Goal: Task Accomplishment & Management: Complete application form

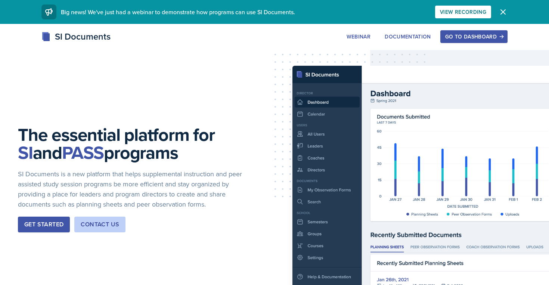
click at [460, 37] on div "Go to Dashboard" at bounding box center [474, 37] width 58 height 6
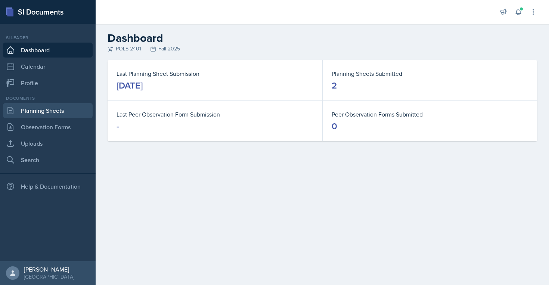
click at [54, 106] on link "Planning Sheets" at bounding box center [48, 110] width 90 height 15
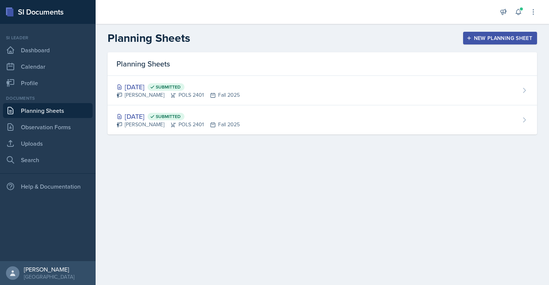
click at [483, 41] on div "New Planning Sheet" at bounding box center [500, 38] width 64 height 6
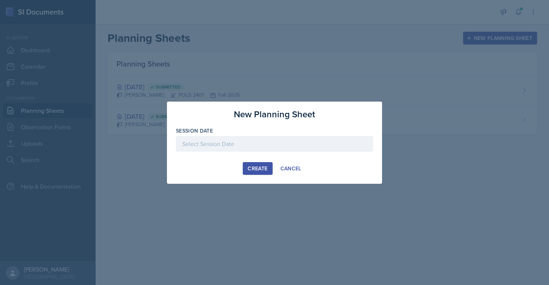
click at [275, 148] on div at bounding box center [274, 144] width 197 height 16
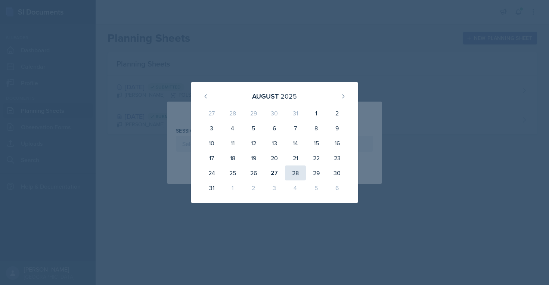
click at [297, 174] on div "28" at bounding box center [295, 173] width 21 height 15
type input "[DATE]"
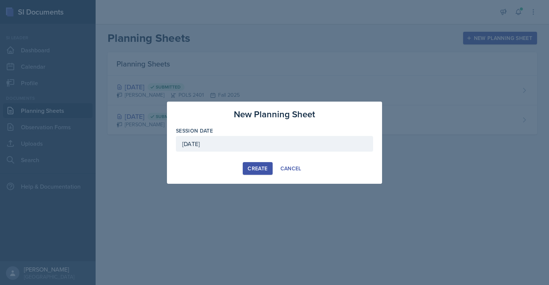
click at [260, 169] on div "Create" at bounding box center [258, 169] width 20 height 6
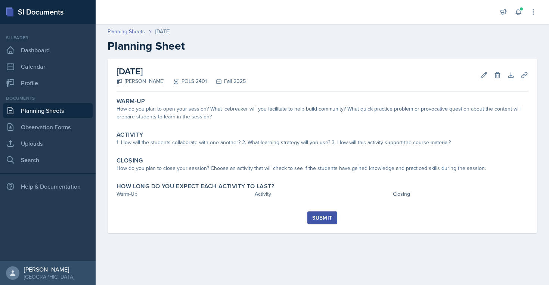
click at [50, 111] on link "Planning Sheets" at bounding box center [48, 110] width 90 height 15
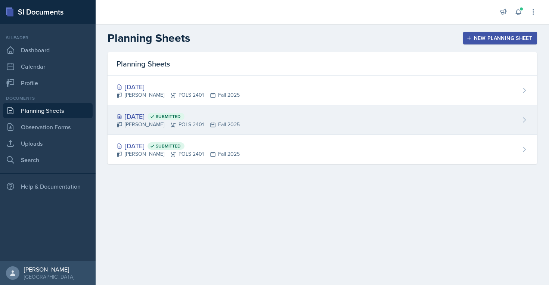
click at [145, 124] on div "[PERSON_NAME] POLS 2401 Fall 2025" at bounding box center [178, 125] width 123 height 8
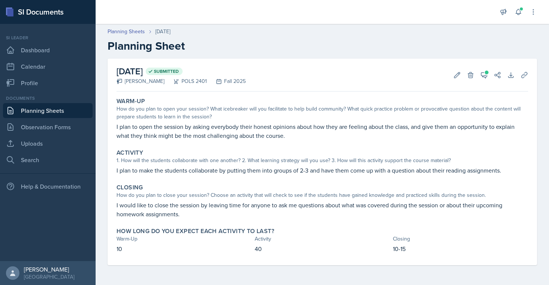
click at [47, 106] on link "Planning Sheets" at bounding box center [48, 110] width 90 height 15
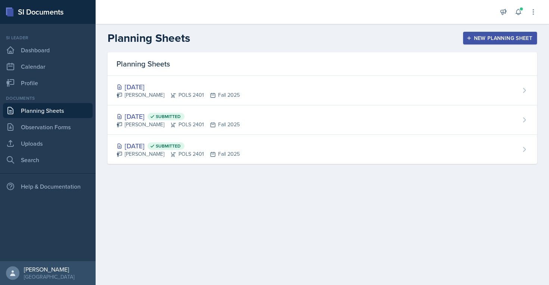
click at [473, 37] on div "New Planning Sheet" at bounding box center [500, 38] width 64 height 6
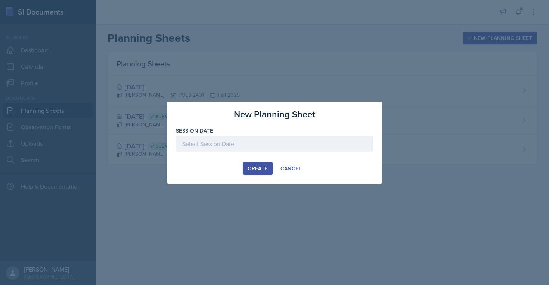
click at [250, 149] on div at bounding box center [274, 144] width 197 height 16
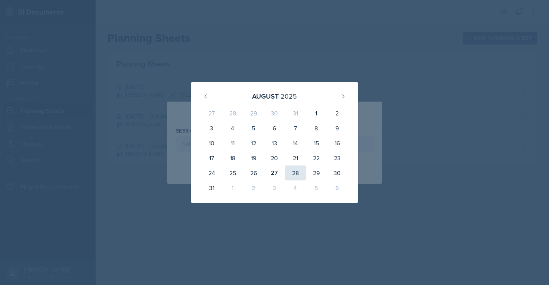
click at [296, 171] on div "28" at bounding box center [295, 173] width 21 height 15
type input "[DATE]"
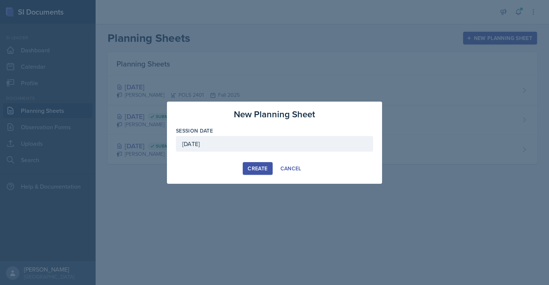
click at [257, 167] on div "Create" at bounding box center [258, 169] width 20 height 6
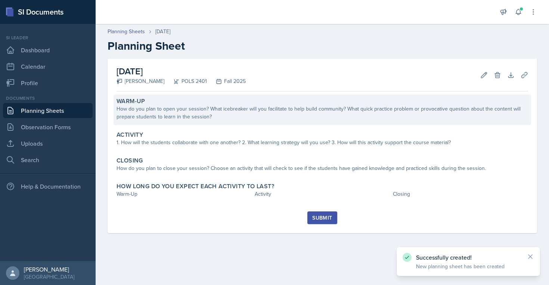
click at [251, 114] on div "How do you plan to open your session? What icebreaker will you facilitate to he…" at bounding box center [323, 113] width 412 height 16
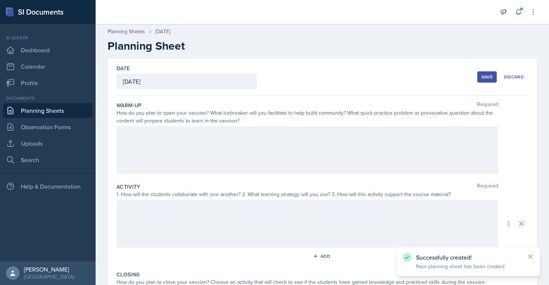
click at [245, 153] on div at bounding box center [308, 150] width 382 height 48
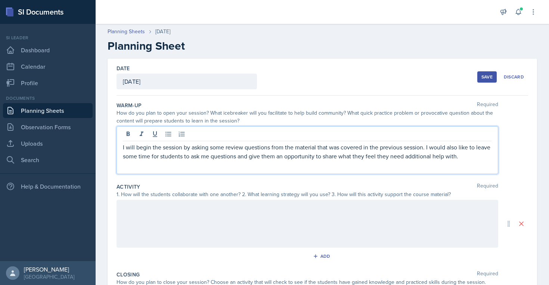
click at [179, 231] on div at bounding box center [308, 224] width 382 height 48
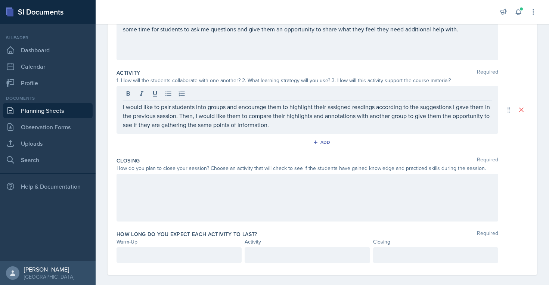
click at [179, 192] on div at bounding box center [308, 198] width 382 height 48
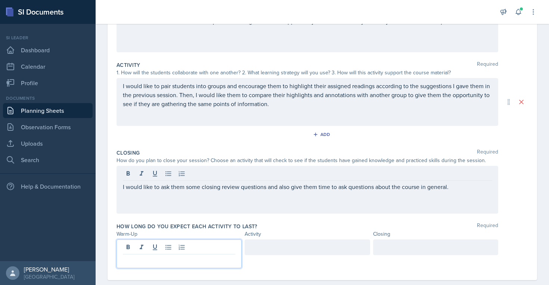
click at [173, 246] on div at bounding box center [179, 254] width 125 height 29
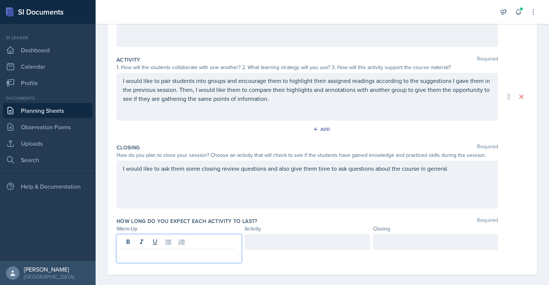
scroll to position [135, 0]
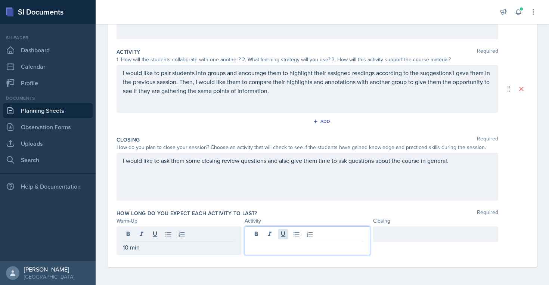
click at [288, 231] on div at bounding box center [307, 240] width 125 height 29
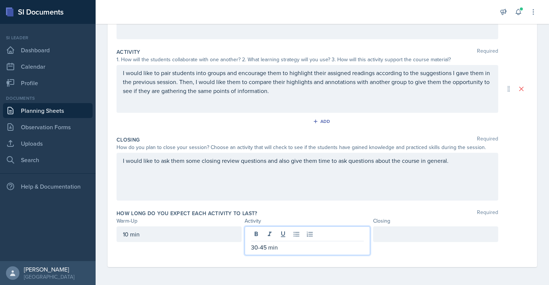
click at [431, 235] on div at bounding box center [435, 234] width 125 height 16
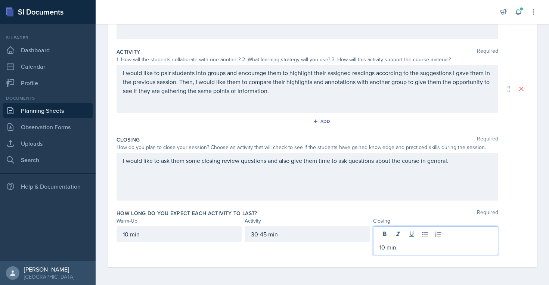
click at [371, 210] on div "How long do you expect each activity to last? Required" at bounding box center [323, 213] width 412 height 7
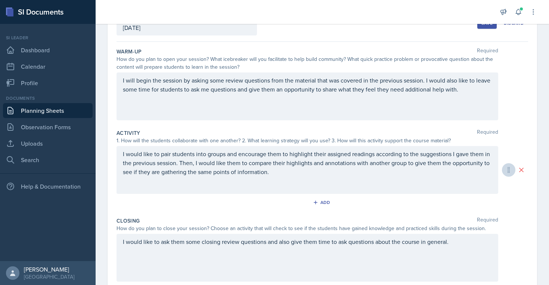
scroll to position [0, 0]
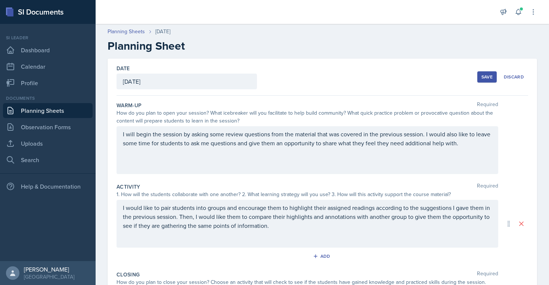
click at [483, 80] on div "Save" at bounding box center [487, 77] width 11 height 6
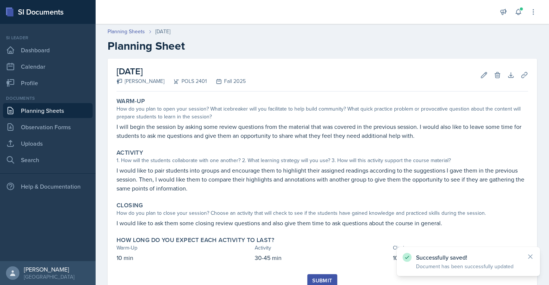
click at [322, 278] on div "Submit" at bounding box center [322, 281] width 20 height 6
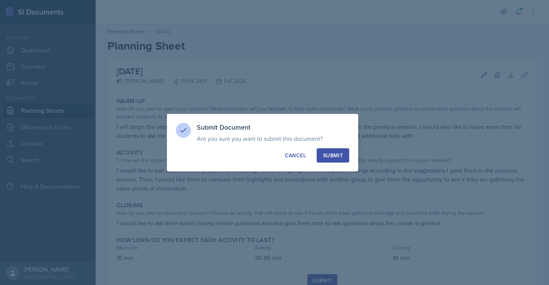
click at [331, 148] on button "Submit" at bounding box center [333, 155] width 33 height 14
click at [331, 155] on div "button" at bounding box center [333, 155] width 7 height 7
